Goal: Task Accomplishment & Management: Use online tool/utility

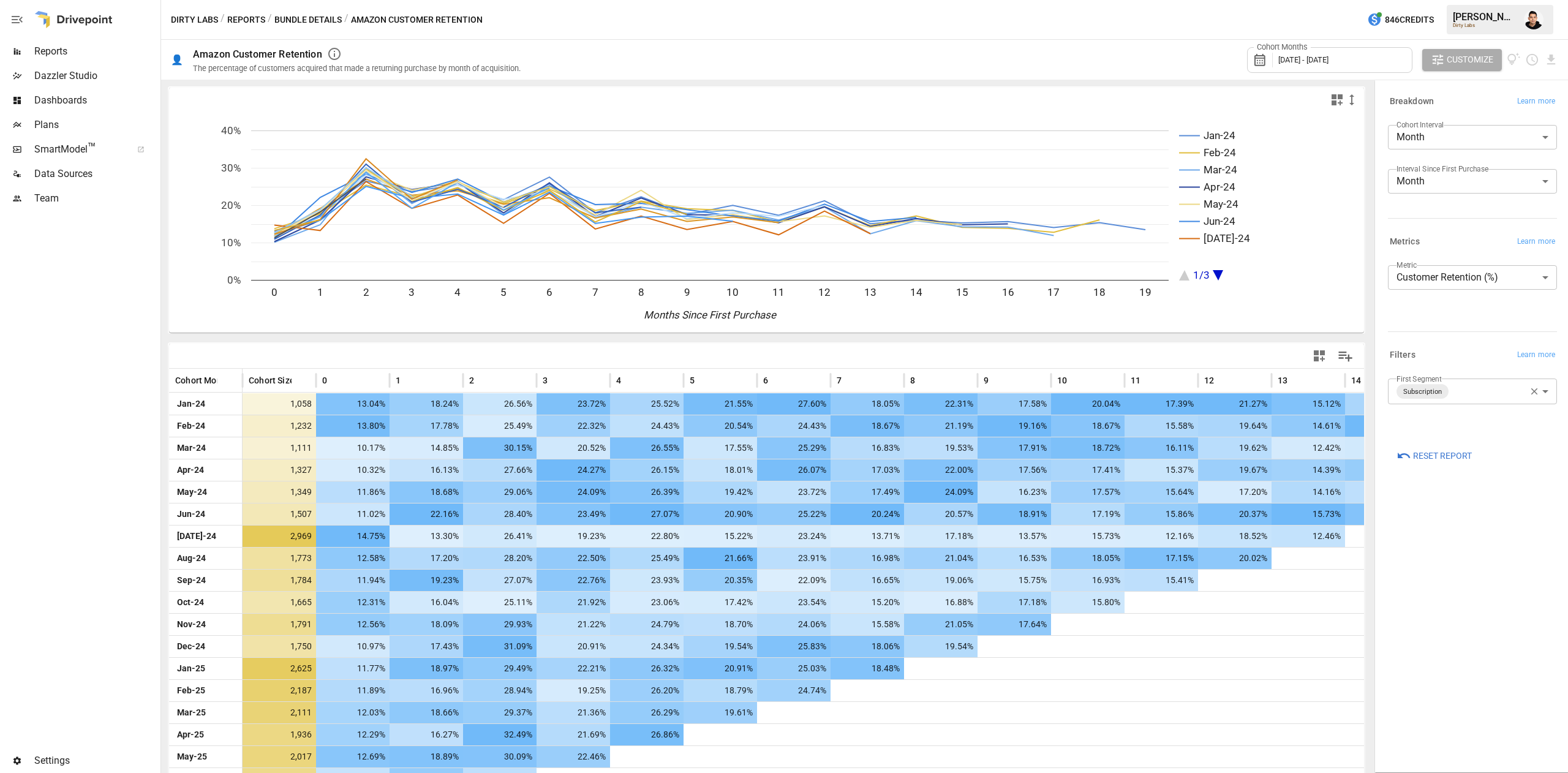
click at [781, 58] on span "[DATE] - [DATE]" at bounding box center [1303, 59] width 51 height 9
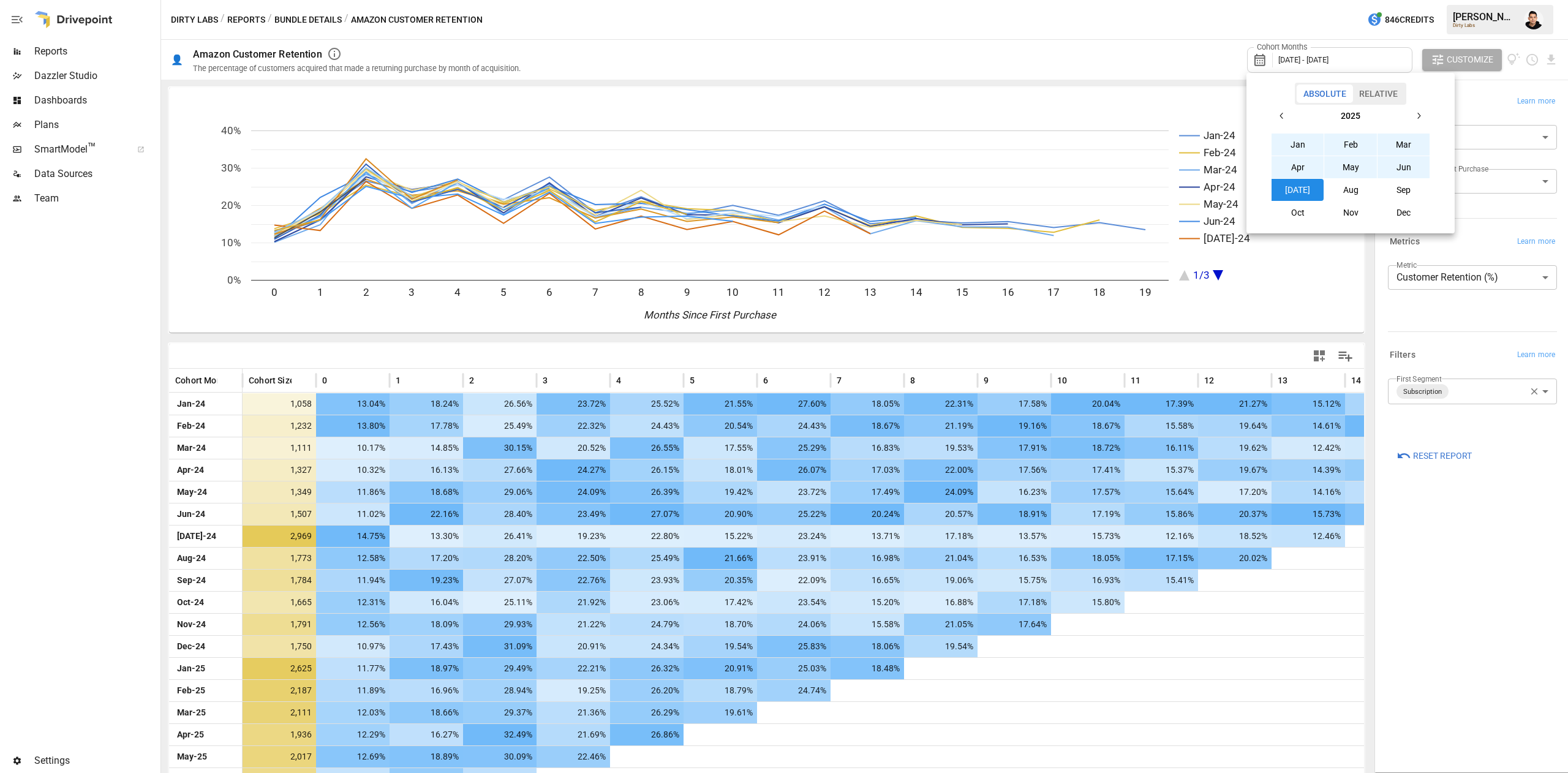
click at [781, 119] on icon "button" at bounding box center [1281, 116] width 10 height 10
click at [781, 143] on button "Jan" at bounding box center [1298, 144] width 53 height 22
click at [781, 119] on icon "button" at bounding box center [1418, 116] width 10 height 10
click at [781, 216] on button "Dec" at bounding box center [1403, 213] width 53 height 22
click at [781, 715] on div at bounding box center [784, 386] width 1568 height 773
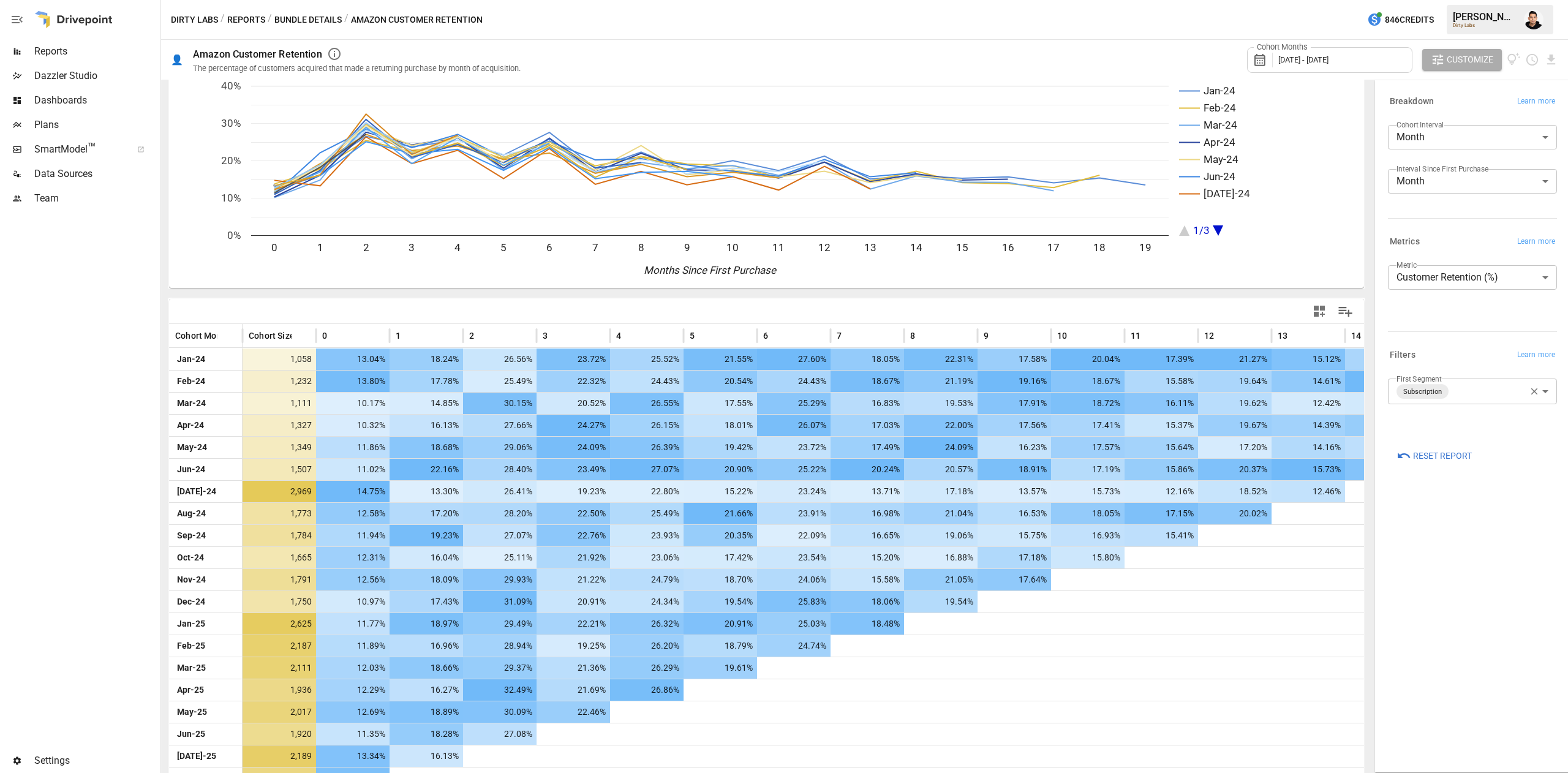
scroll to position [86, 0]
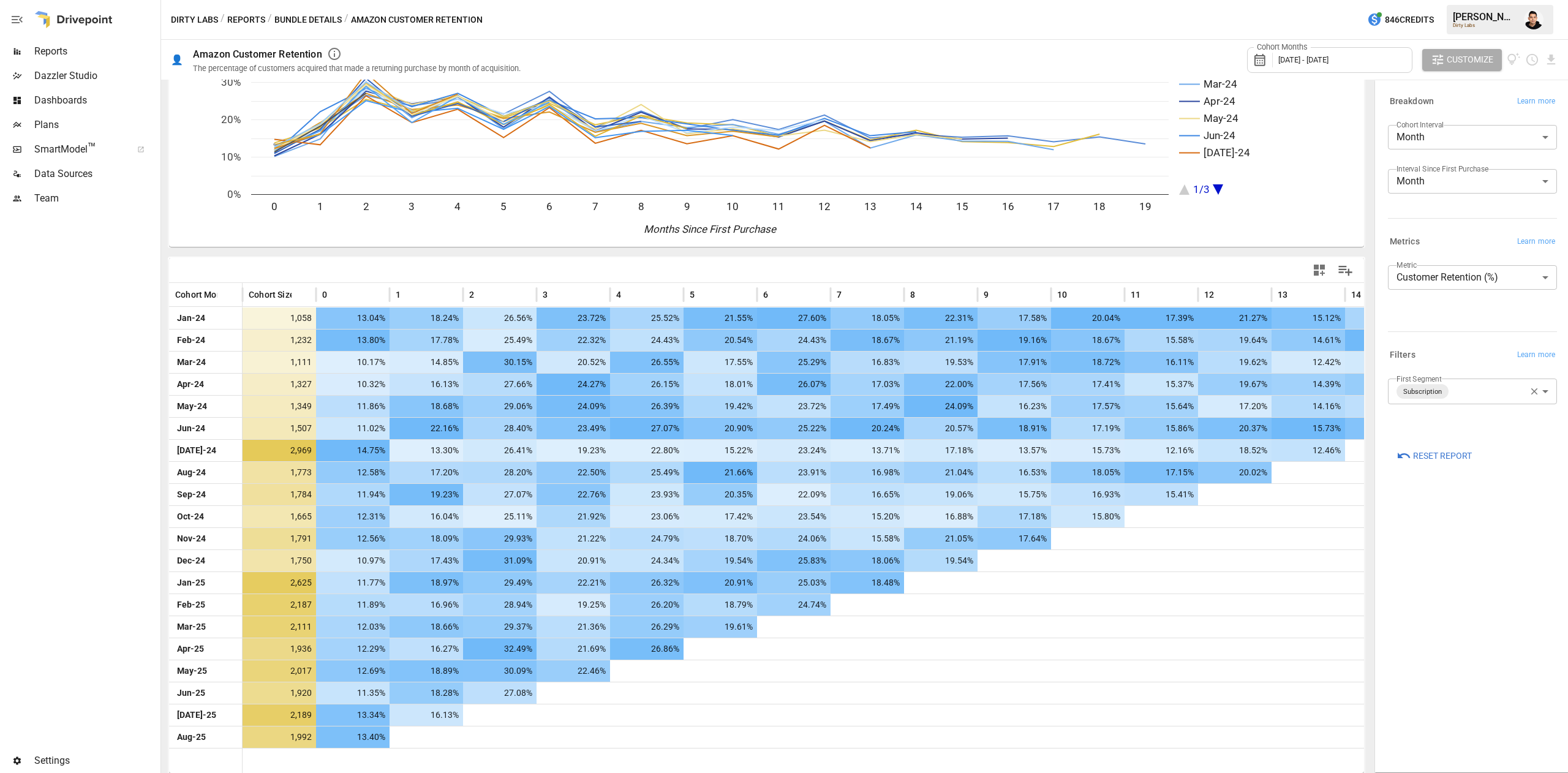
click at [781, 640] on div "**********" at bounding box center [1472, 426] width 189 height 686
click at [781, 0] on body "Reports Dazzler Studio Dashboards Plans SmartModel ™ Data Sources Team Settings…" at bounding box center [784, 0] width 1568 height 0
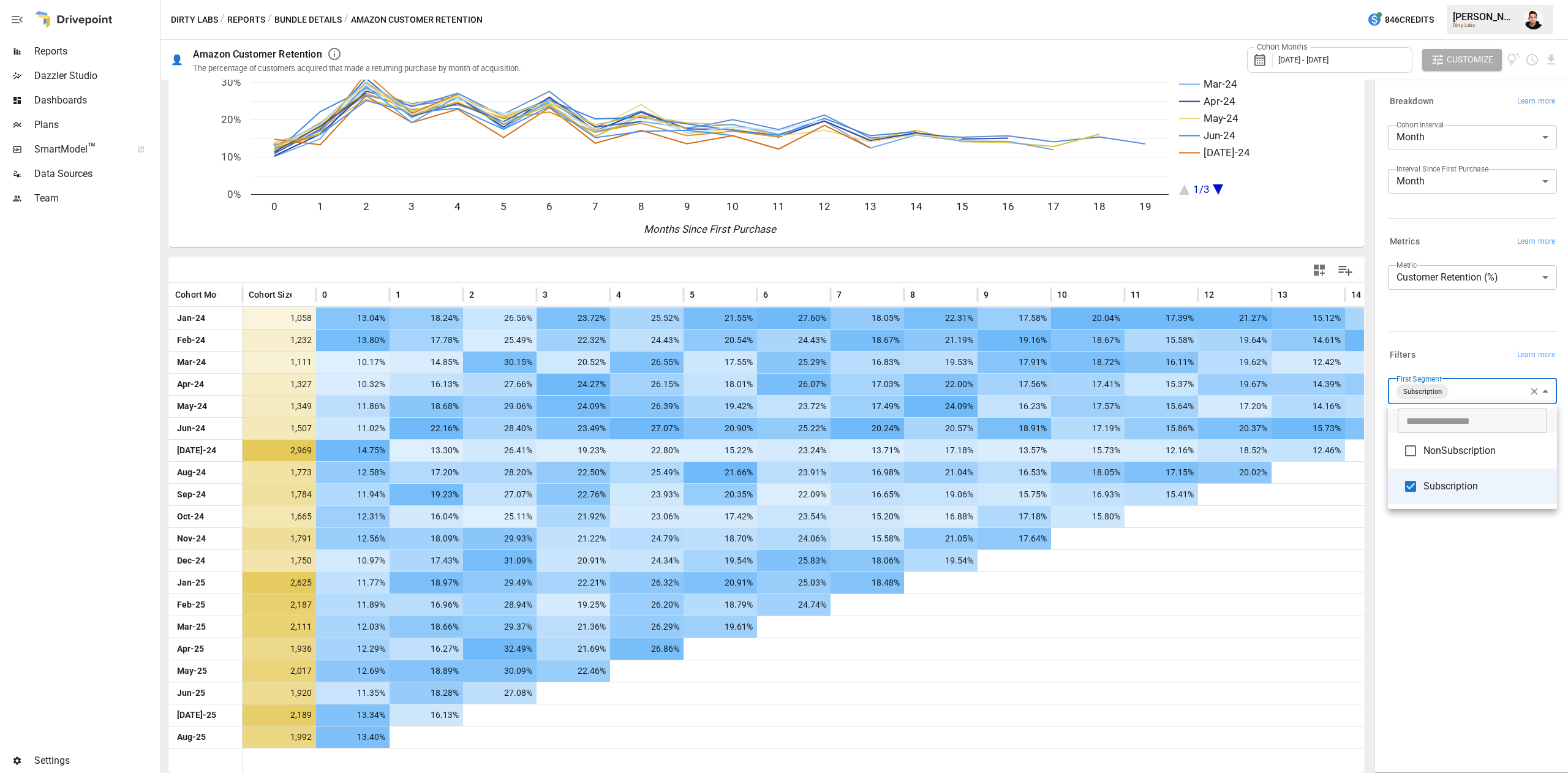
type input "**********"
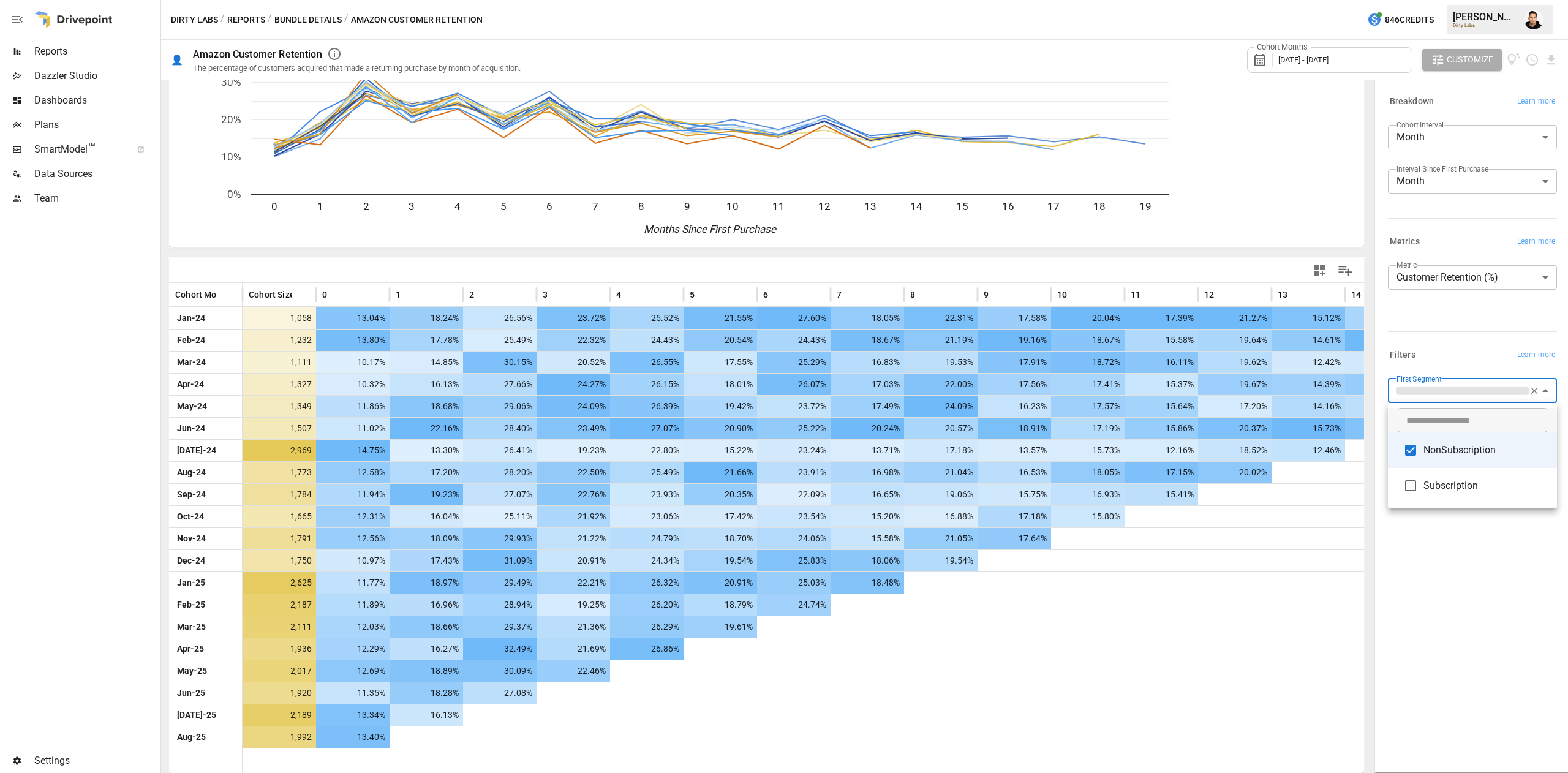
click at [781, 624] on div at bounding box center [784, 386] width 1568 height 773
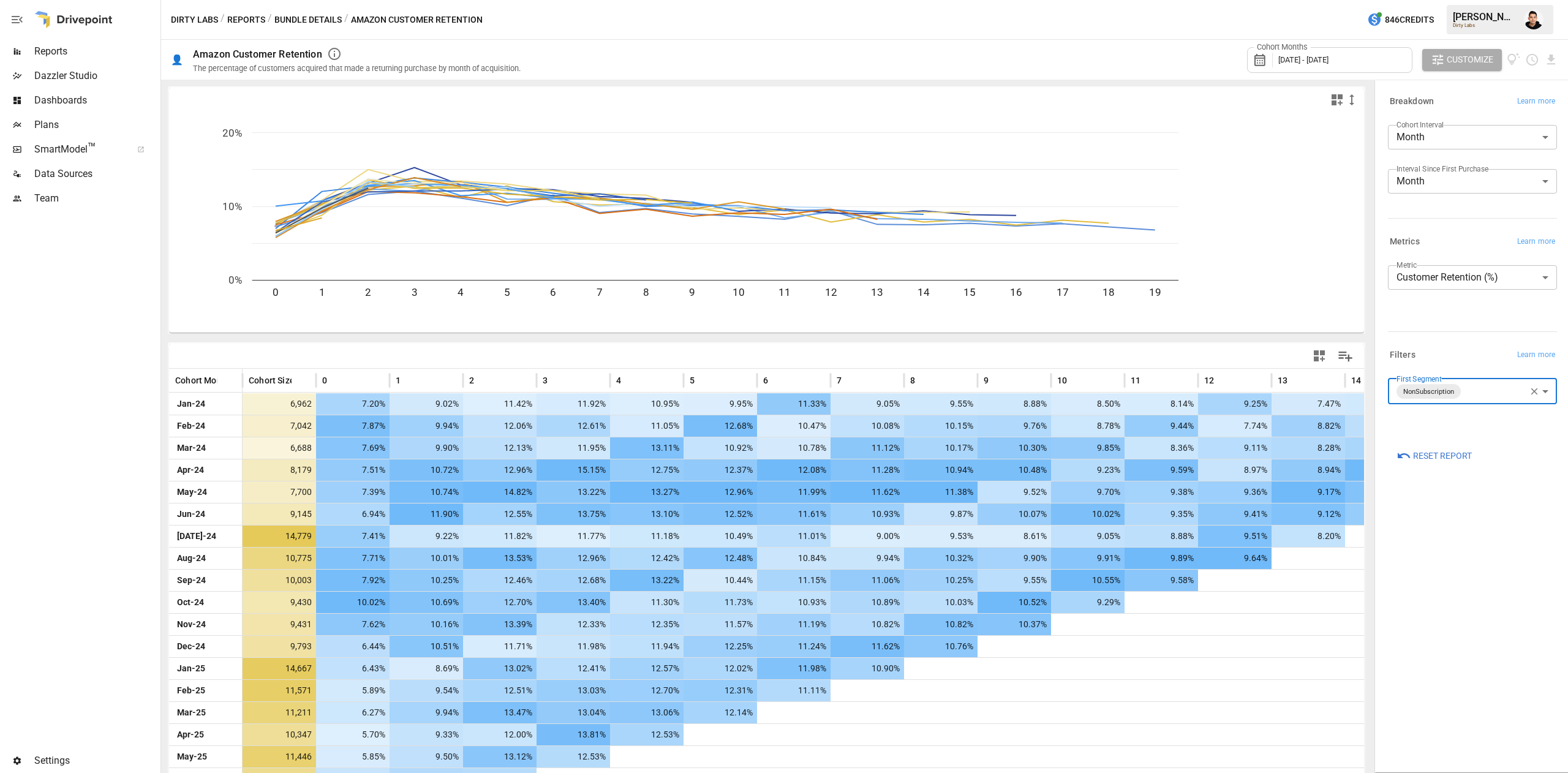
scroll to position [86, 0]
